Goal: Information Seeking & Learning: Find specific page/section

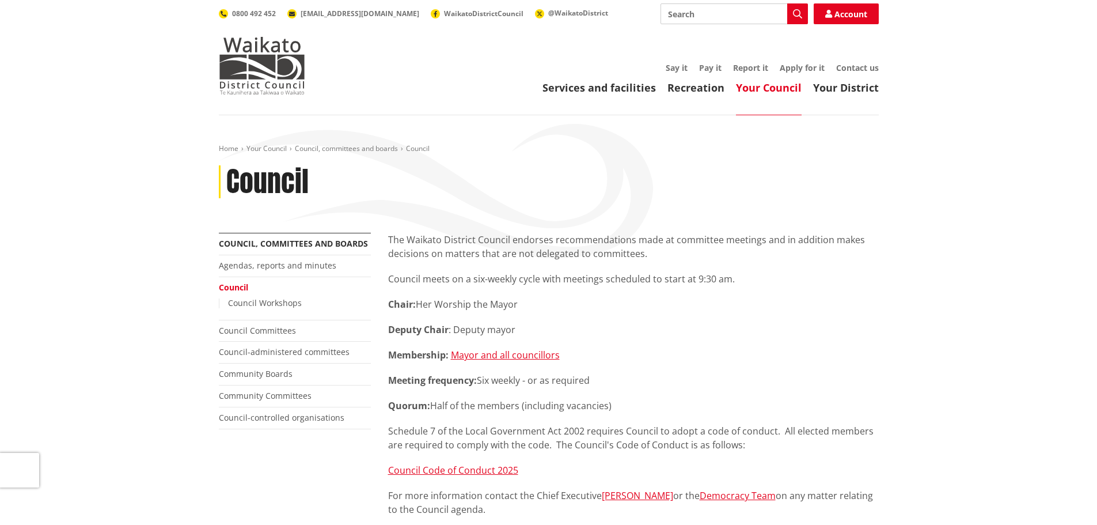
click at [229, 292] on link "Council" at bounding box center [233, 287] width 29 height 11
click at [308, 268] on link "Agendas, reports and minutes" at bounding box center [278, 265] width 118 height 11
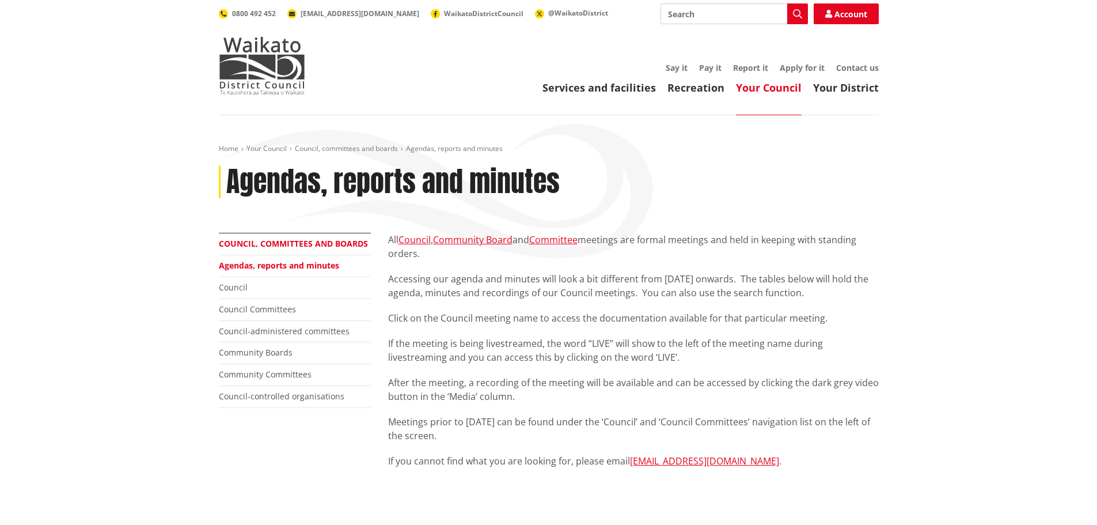
click at [290, 246] on link "Council, committees and boards" at bounding box center [293, 243] width 149 height 11
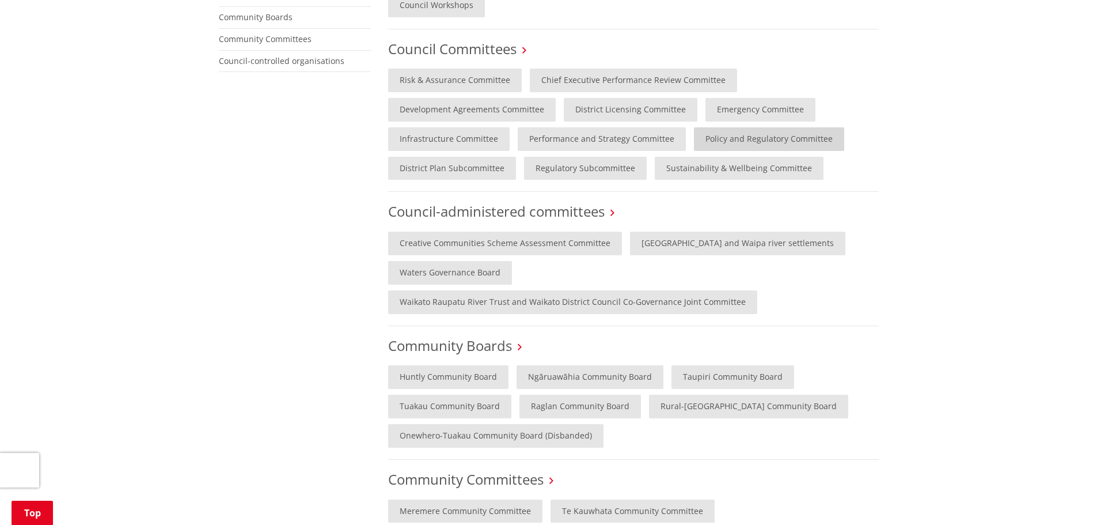
scroll to position [346, 0]
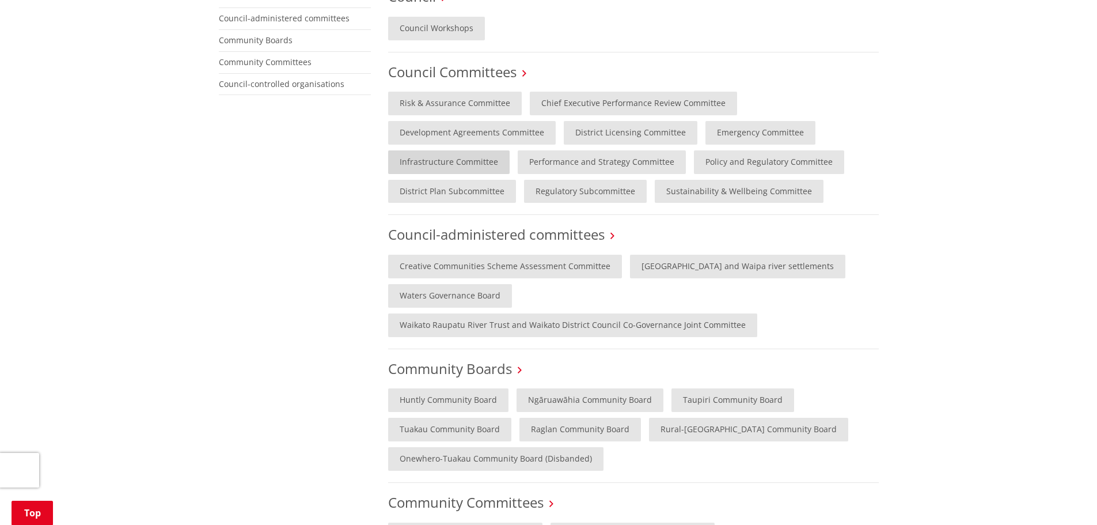
click at [476, 165] on link "Infrastructure Committee" at bounding box center [449, 162] width 122 height 24
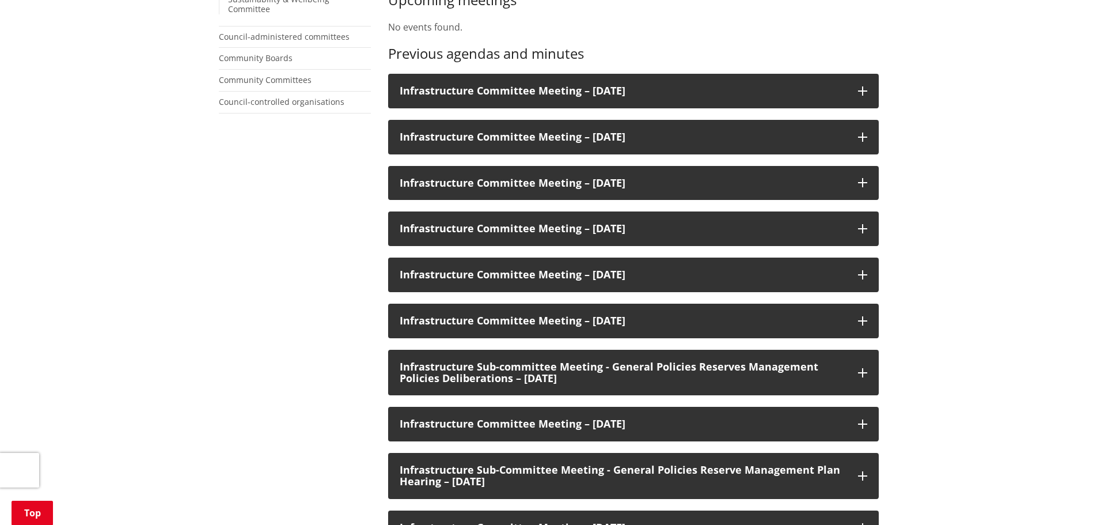
scroll to position [173, 0]
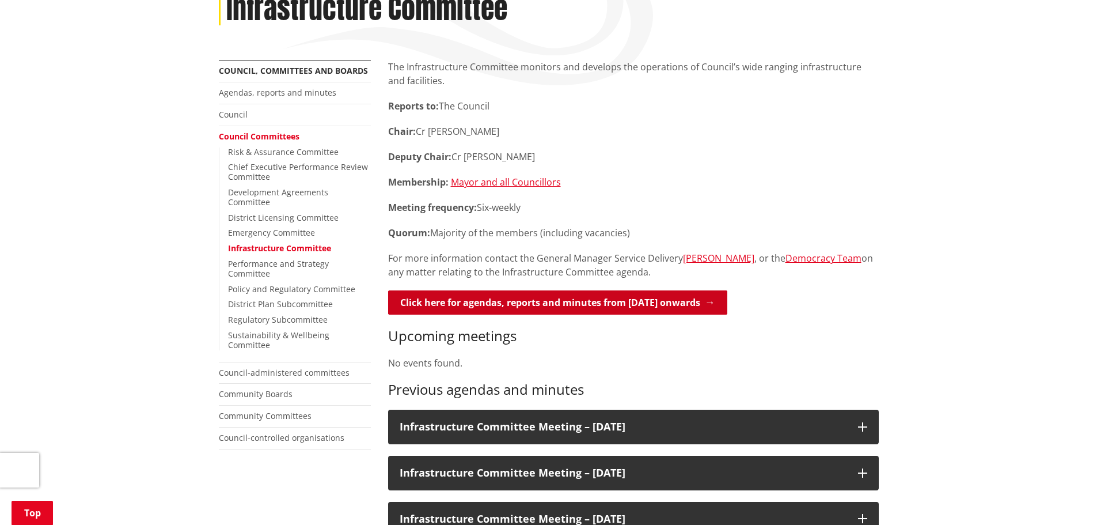
click at [615, 309] on link "Click here for agendas, reports and minutes from May 2024 onwards" at bounding box center [557, 302] width 339 height 24
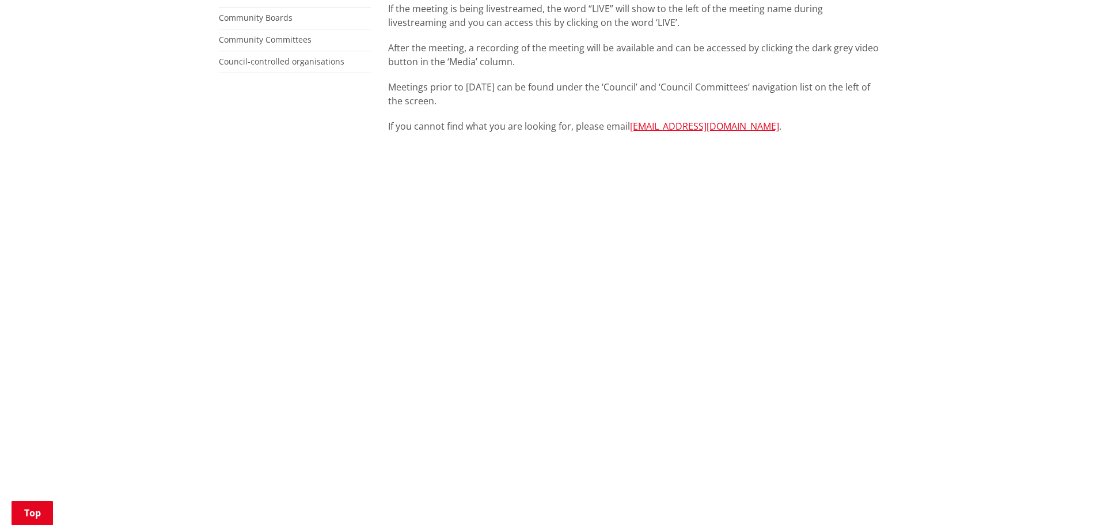
scroll to position [346, 0]
